Goal: Information Seeking & Learning: Check status

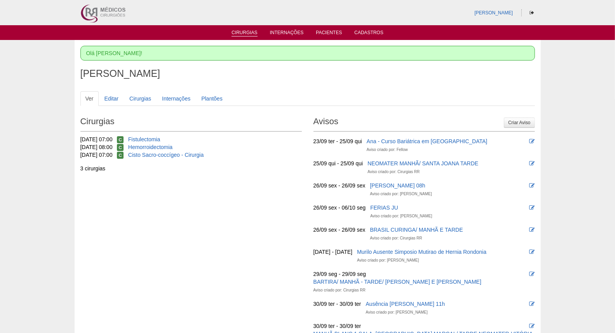
click at [240, 36] on link "Cirurgias" at bounding box center [244, 33] width 26 height 7
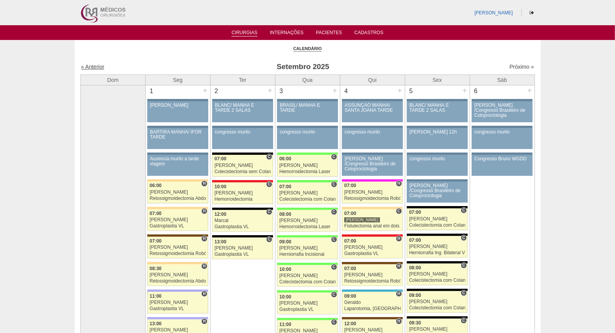
click at [89, 65] on link "« Anterior" at bounding box center [92, 67] width 23 height 6
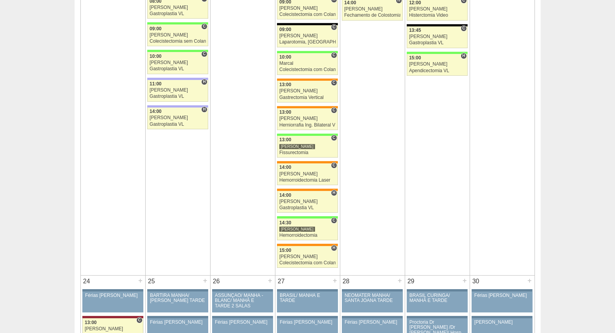
scroll to position [1467, 0]
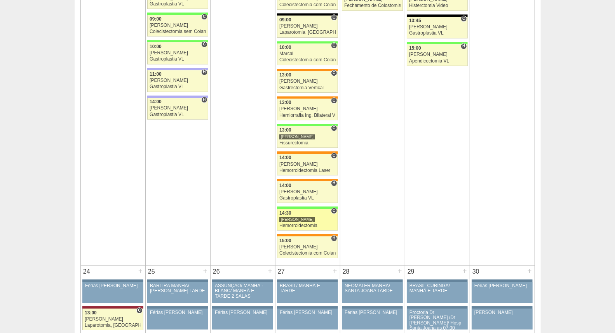
click at [305, 224] on link "87875 Juliana C 14:30 Juliana Hemorroidectomia Hospital Brasil RR Médicos - São…" at bounding box center [307, 220] width 61 height 22
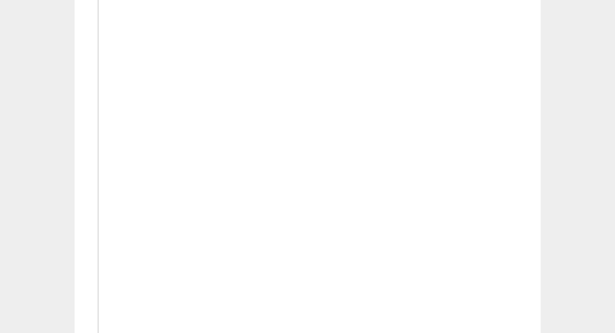
scroll to position [1380, 0]
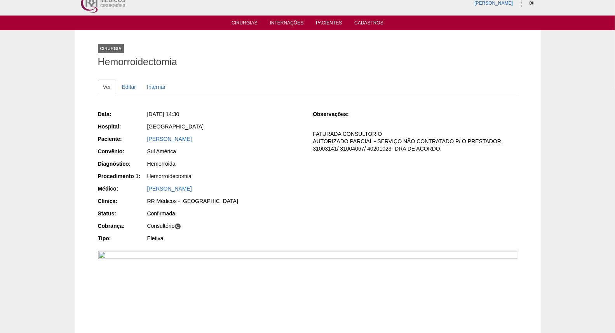
scroll to position [0, 0]
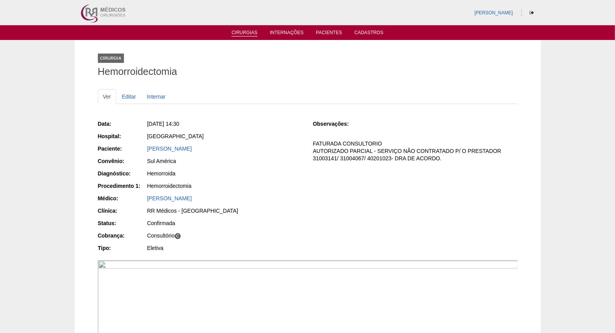
click at [240, 34] on link "Cirurgias" at bounding box center [244, 33] width 26 height 7
